Goal: Information Seeking & Learning: Learn about a topic

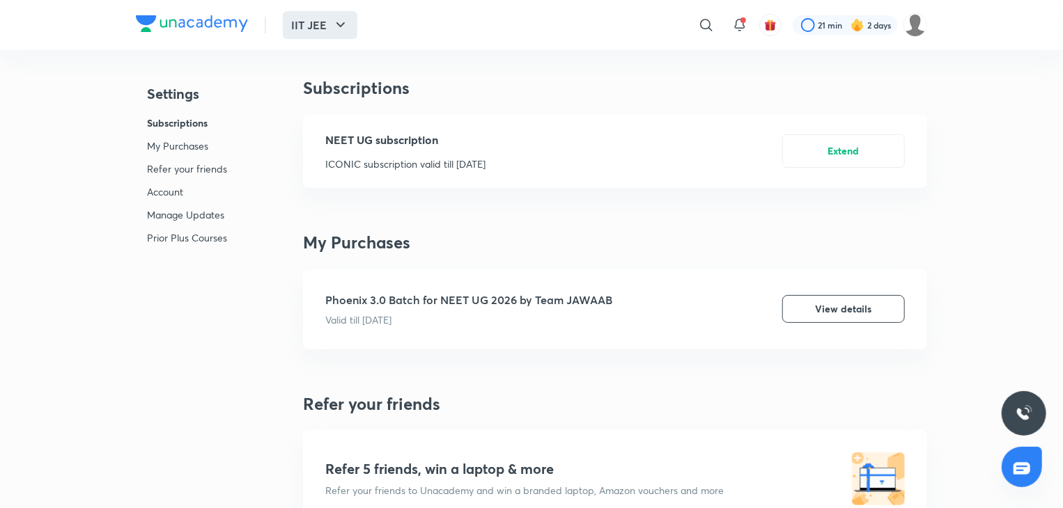
click at [309, 32] on button "IIT JEE" at bounding box center [320, 25] width 75 height 28
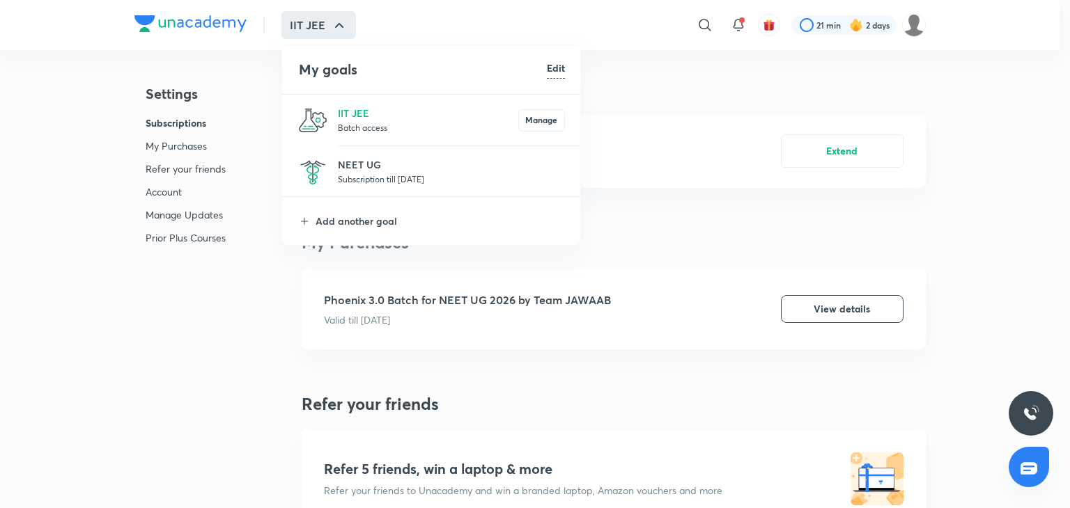
click at [362, 176] on p "Subscription till [DATE]" at bounding box center [451, 179] width 227 height 14
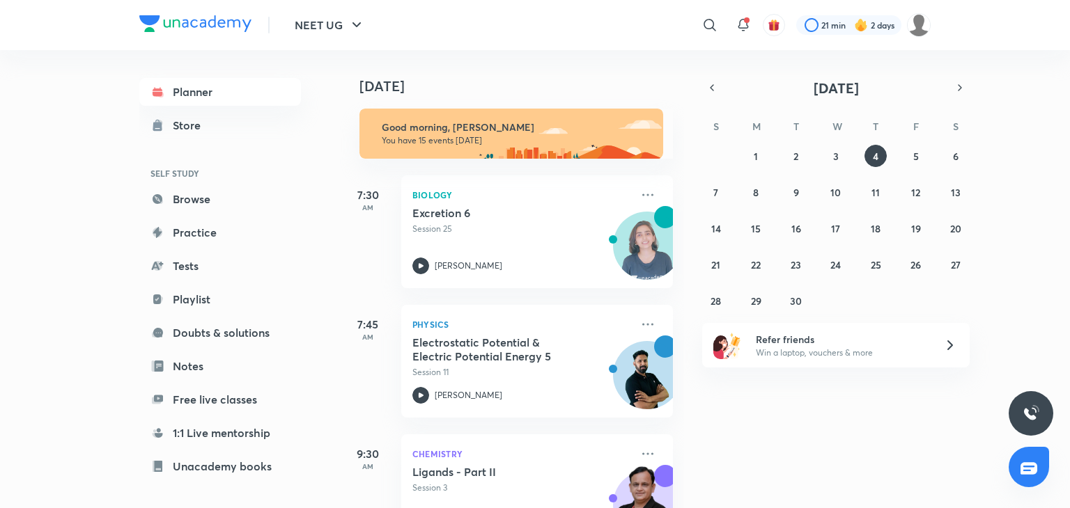
click at [694, 17] on div "​" at bounding box center [595, 24] width 256 height 33
click at [710, 28] on icon at bounding box center [709, 25] width 12 height 12
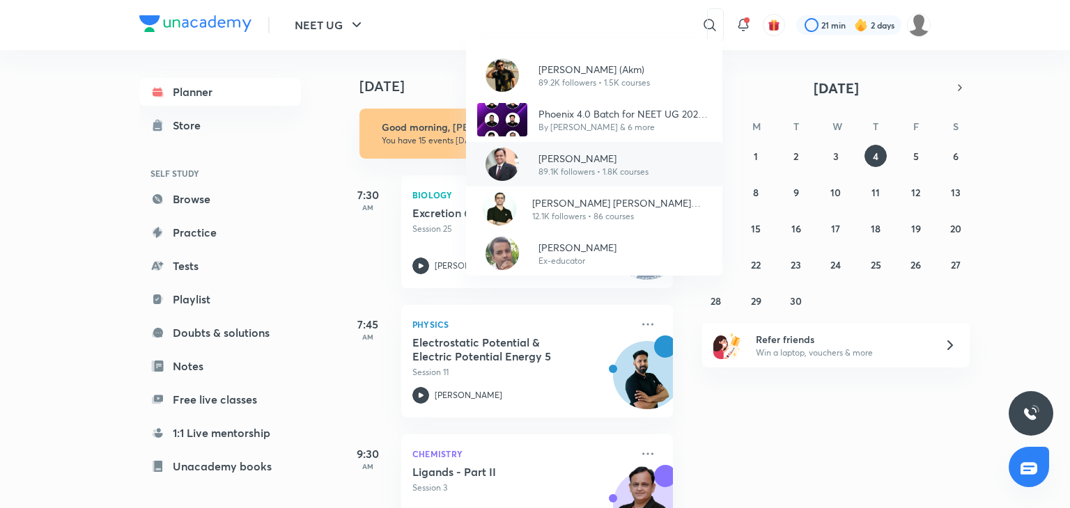
click at [613, 162] on p "[PERSON_NAME]" at bounding box center [593, 158] width 110 height 15
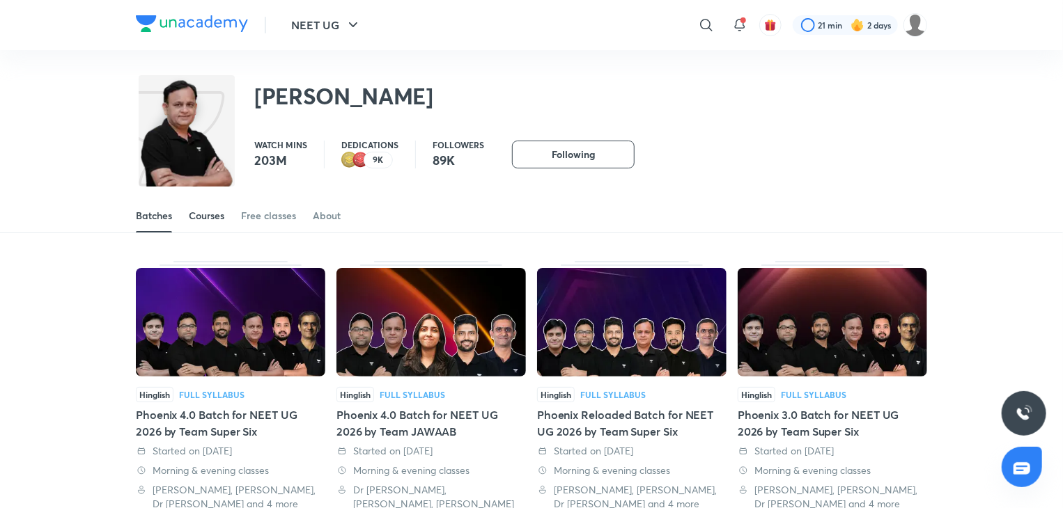
click at [206, 211] on div "Courses" at bounding box center [207, 216] width 36 height 14
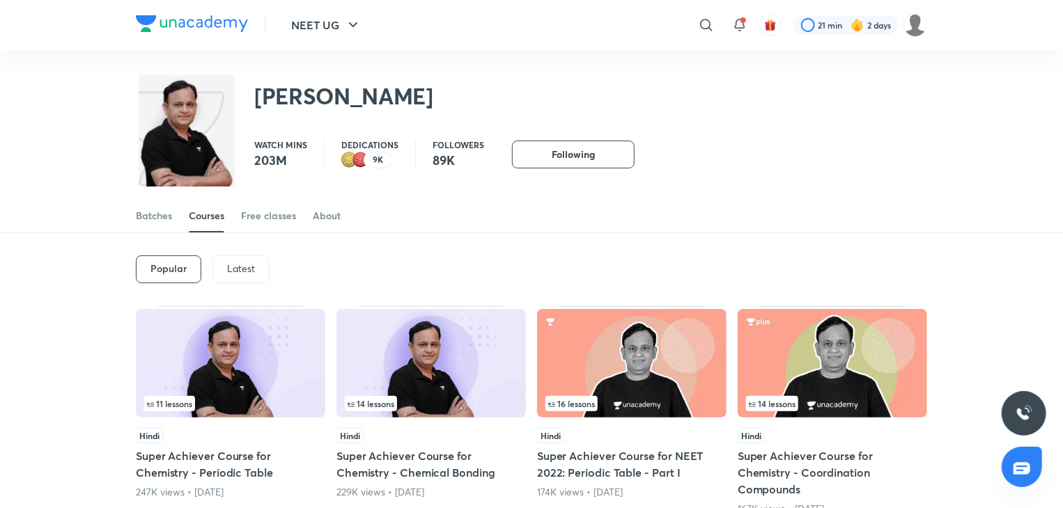
click at [235, 260] on div "Latest" at bounding box center [240, 270] width 57 height 28
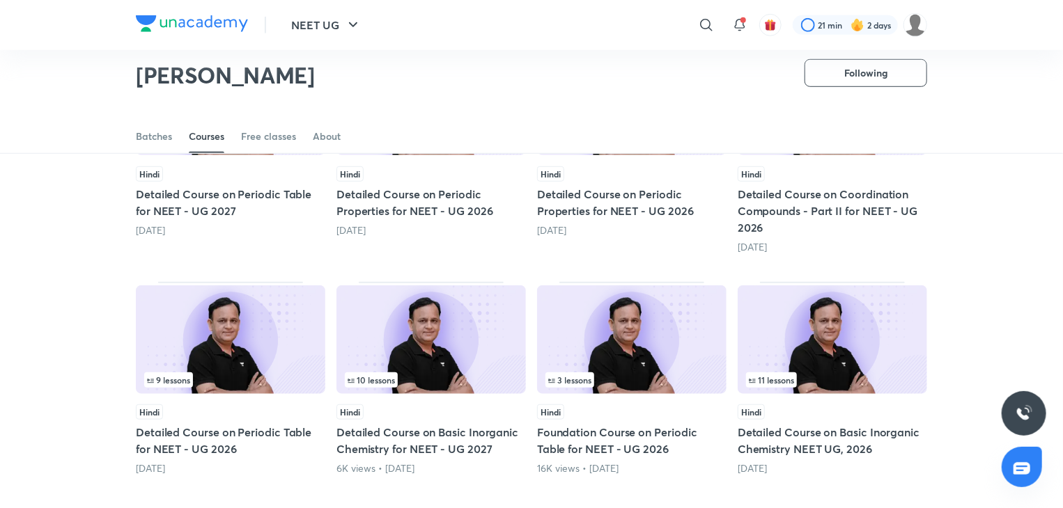
scroll to position [458, 0]
click at [267, 373] on div "9 lessons" at bounding box center [230, 380] width 173 height 15
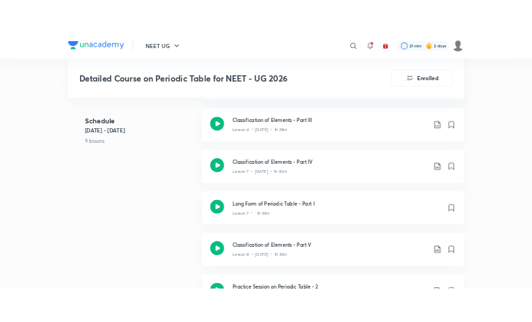
scroll to position [1058, 0]
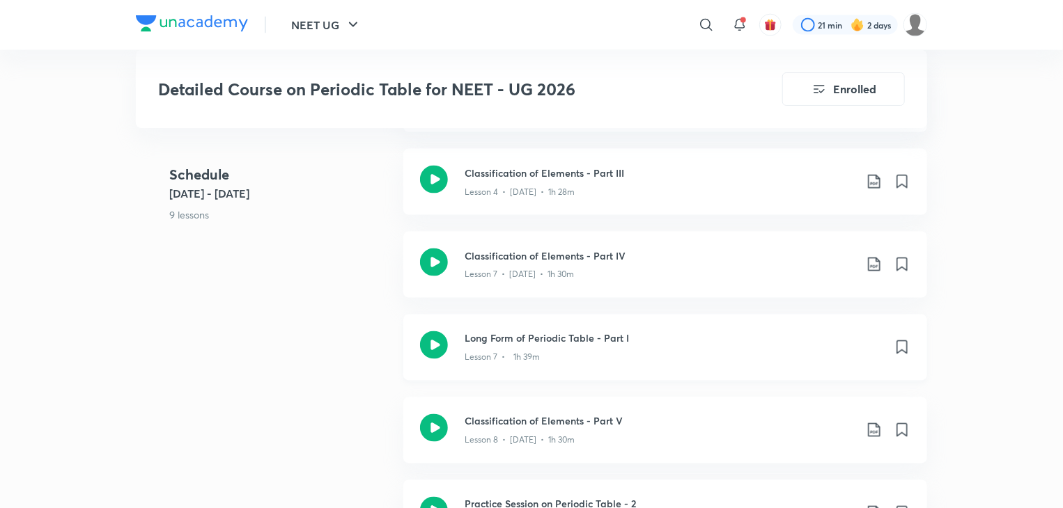
click at [442, 345] on icon at bounding box center [434, 345] width 28 height 28
